Goal: Check status: Check status

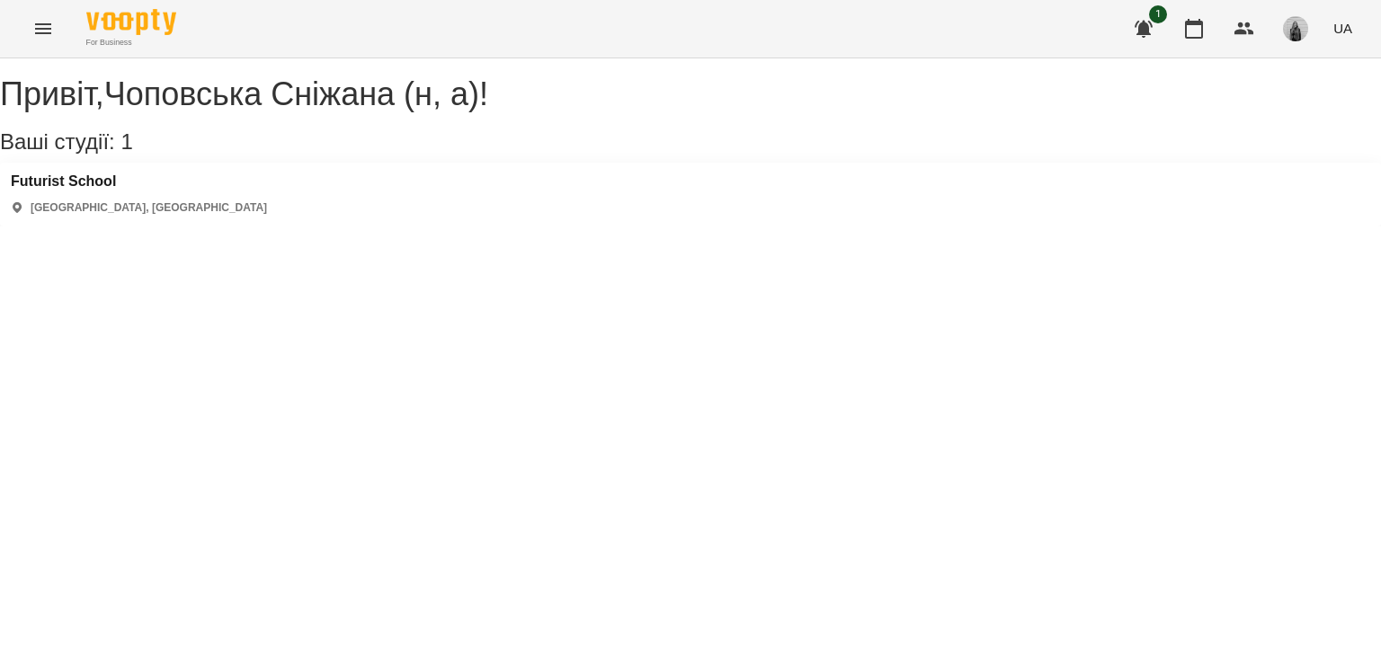
click at [60, 35] on button "Menu" at bounding box center [43, 28] width 43 height 43
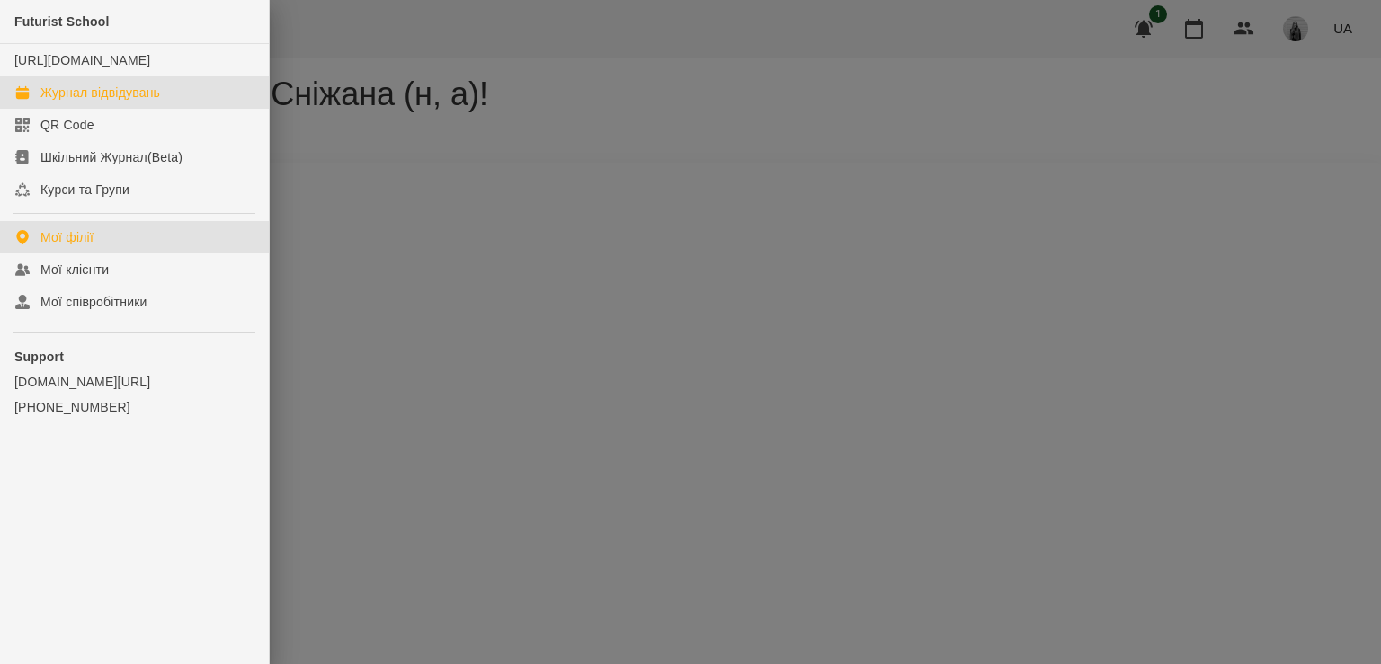
click at [91, 102] on div "Журнал відвідувань" at bounding box center [100, 93] width 120 height 18
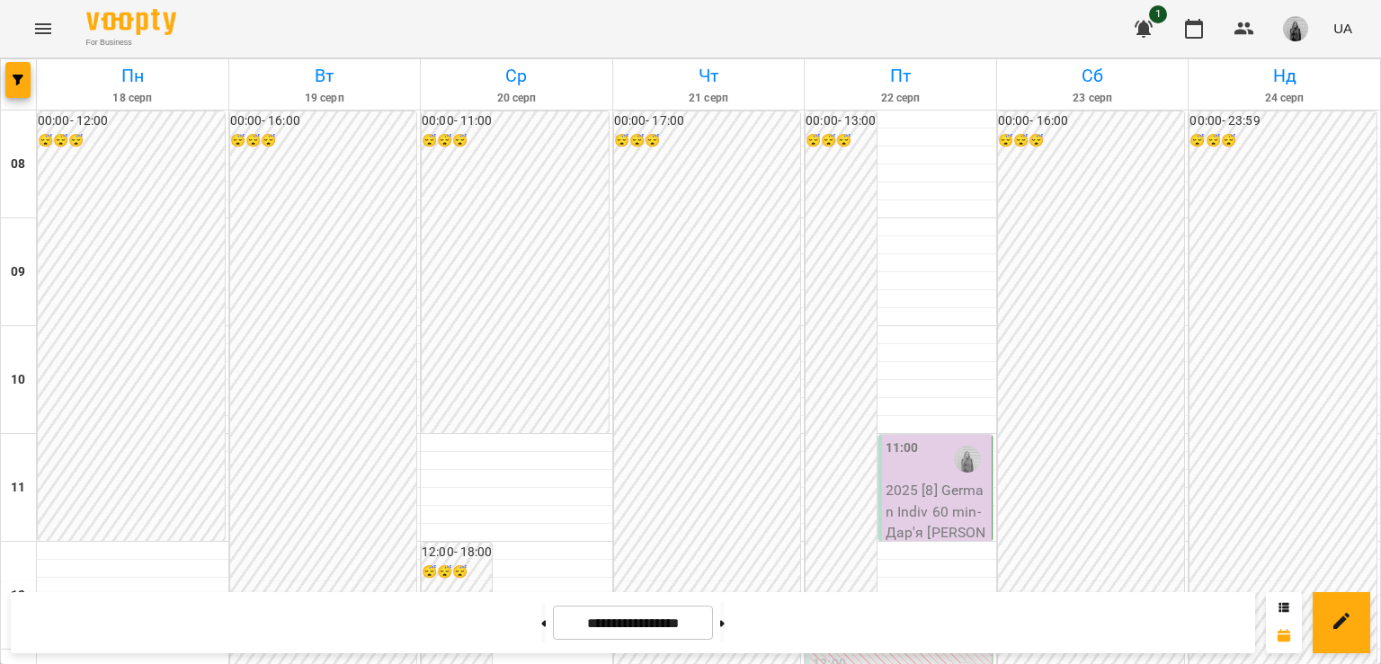
scroll to position [450, 0]
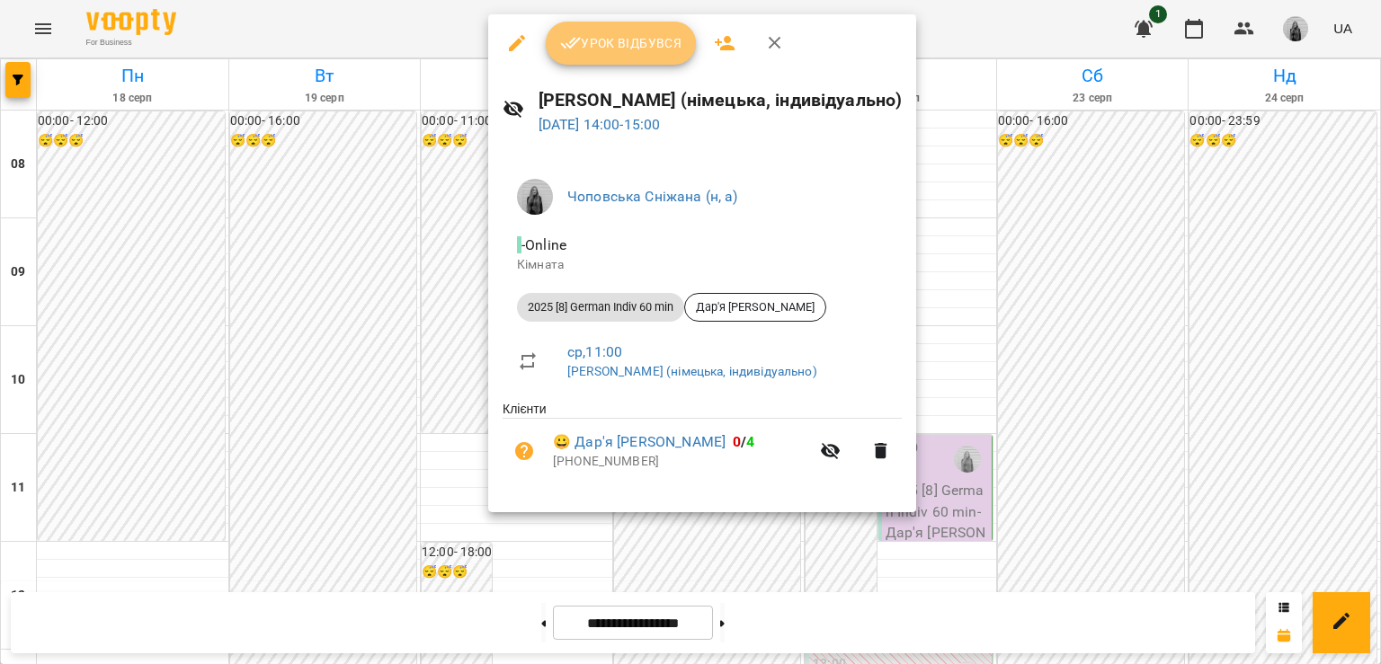
click at [569, 37] on icon "button" at bounding box center [571, 43] width 22 height 22
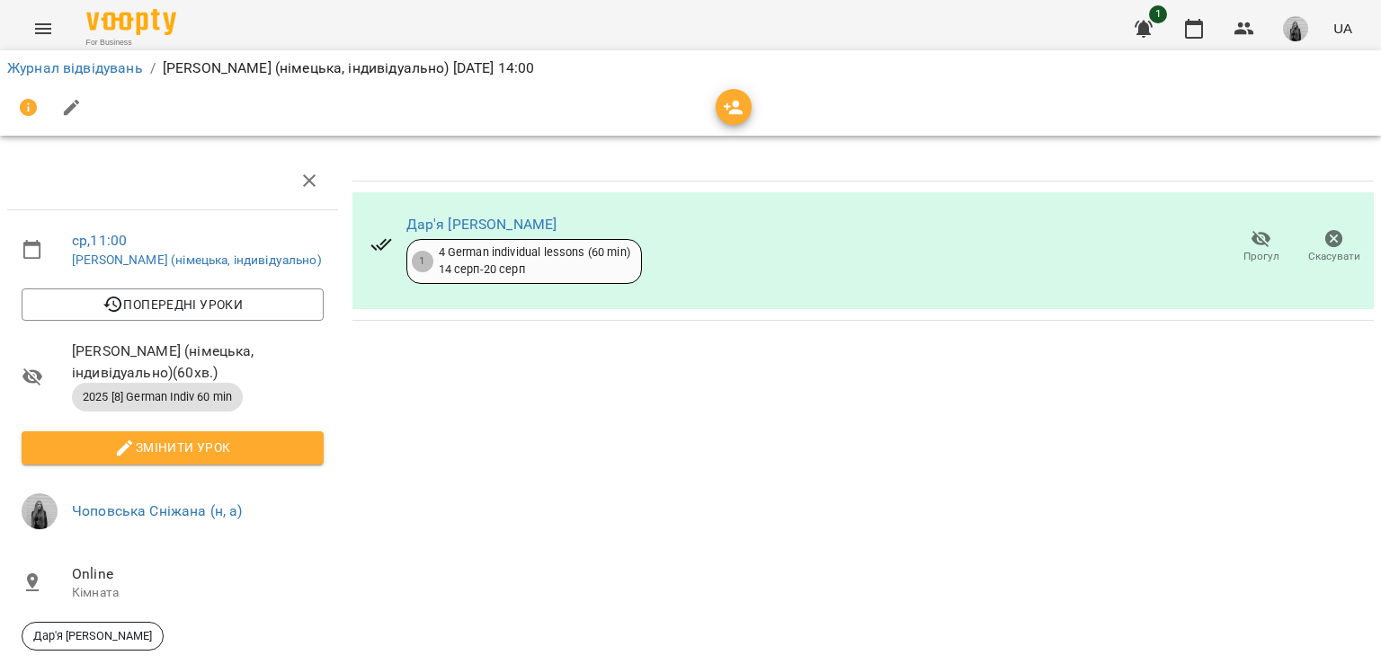
scroll to position [202, 0]
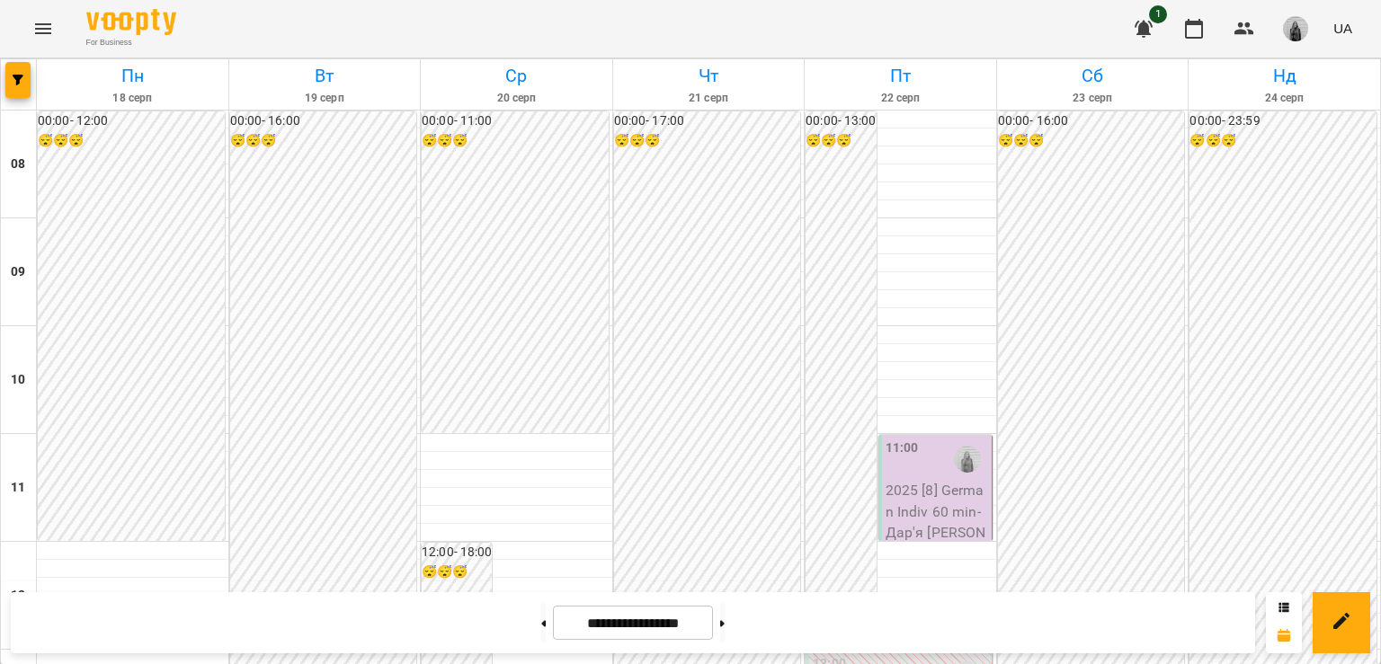
scroll to position [1079, 0]
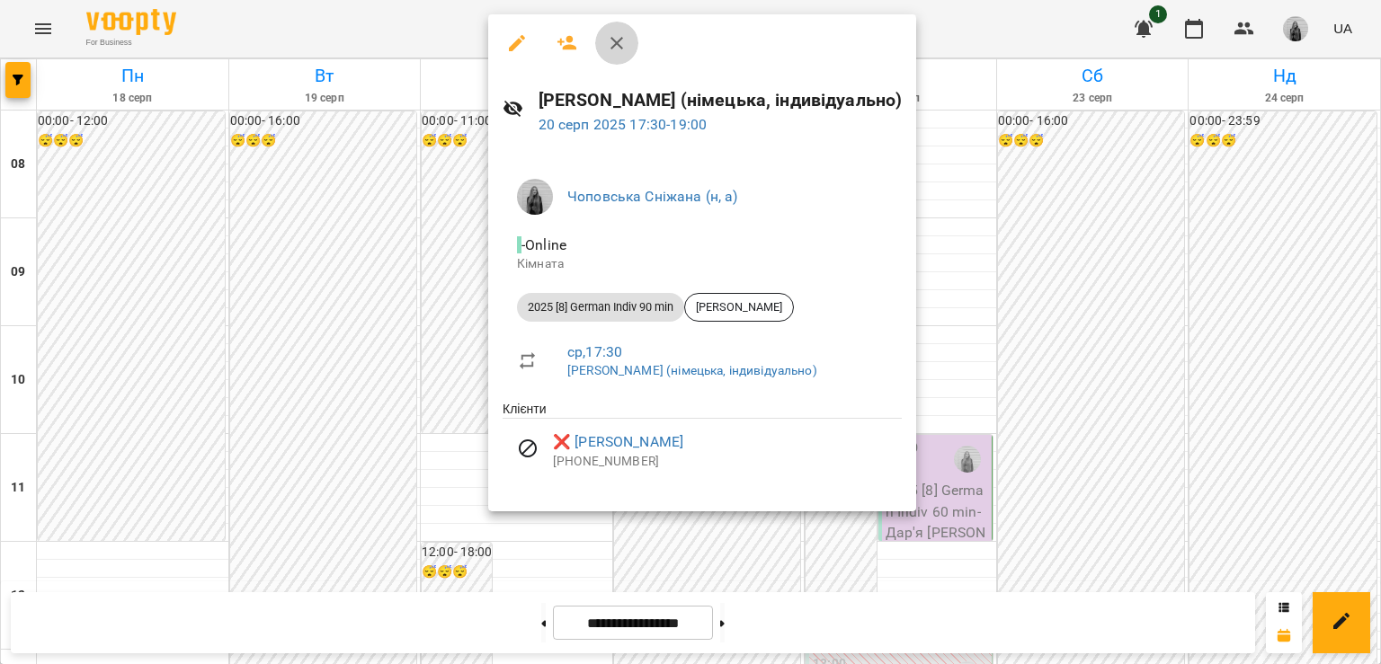
click at [615, 49] on icon "button" at bounding box center [617, 43] width 22 height 22
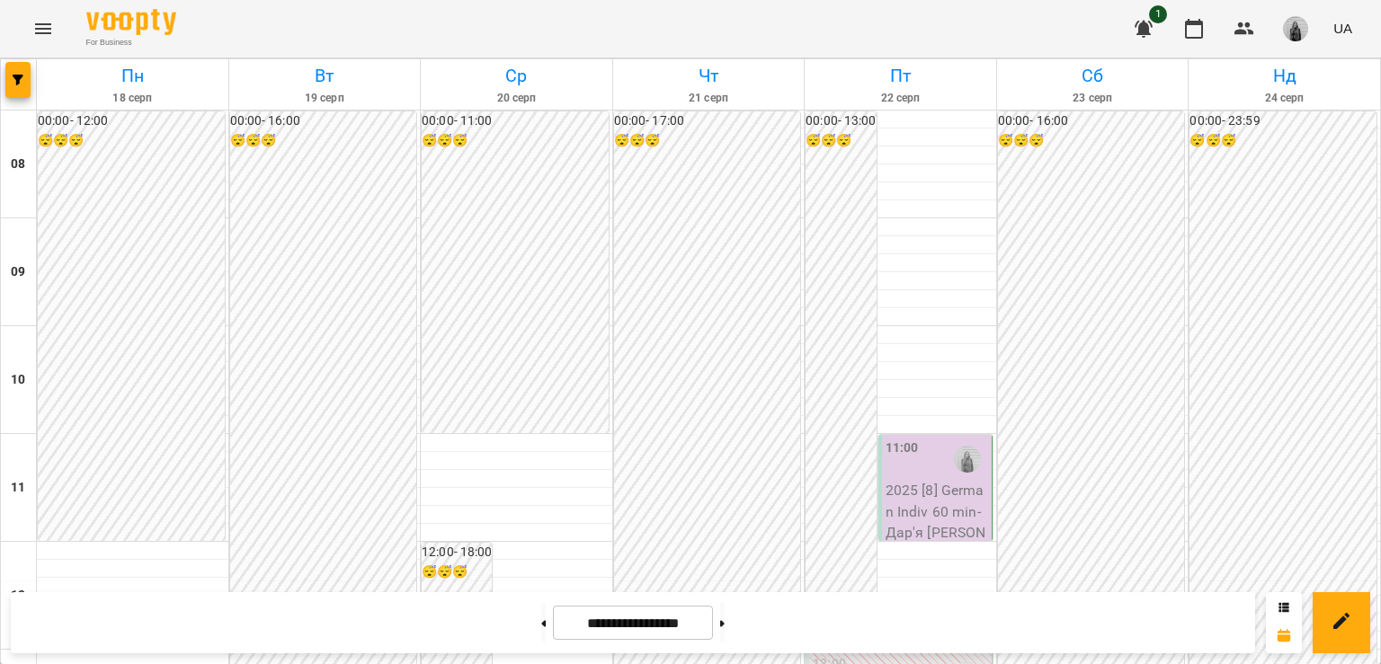
scroll to position [899, 0]
